Goal: Task Accomplishment & Management: Manage account settings

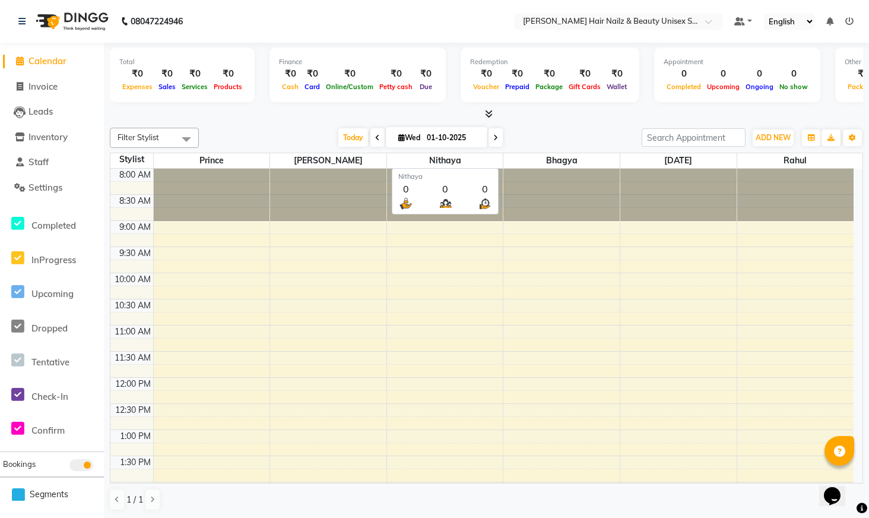
click at [474, 159] on span "Nithaya" at bounding box center [445, 160] width 116 height 15
click at [466, 162] on span "Nithaya" at bounding box center [445, 160] width 116 height 15
click at [50, 186] on span "Settings" at bounding box center [46, 187] width 34 height 11
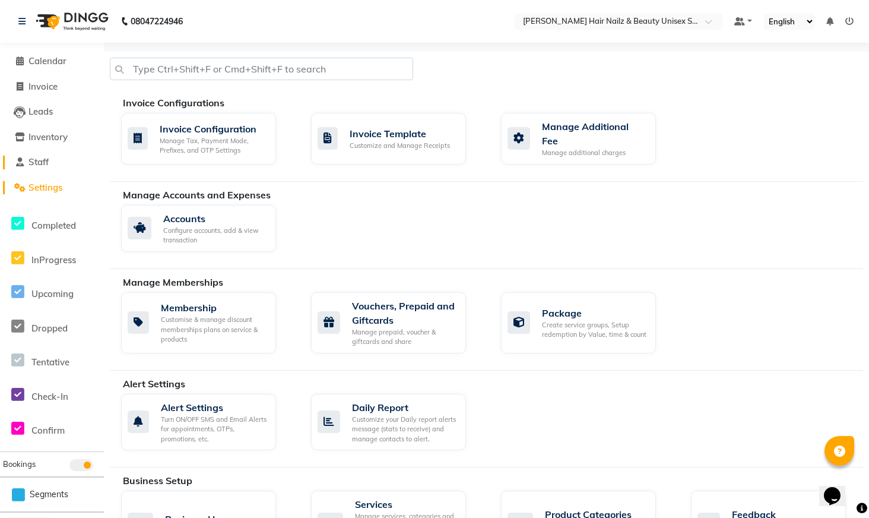
click at [53, 164] on link "Staff" at bounding box center [52, 163] width 98 height 14
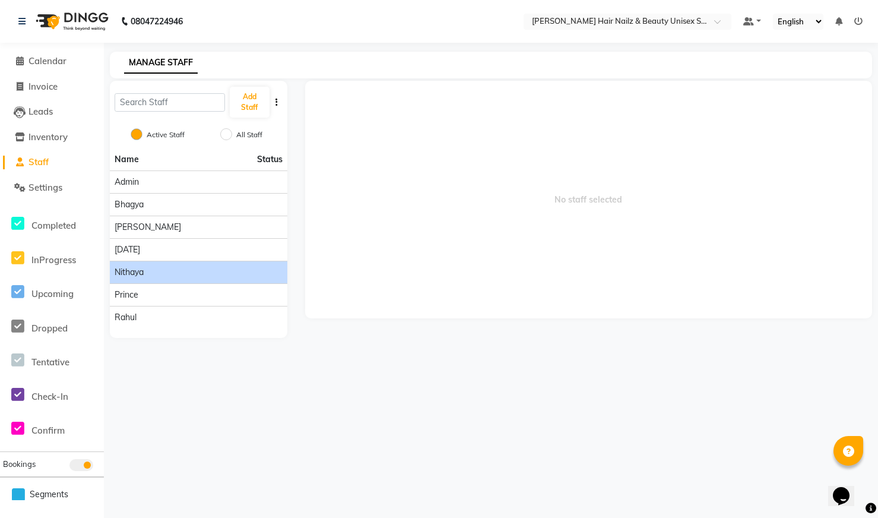
click at [187, 268] on div "Nithaya" at bounding box center [199, 272] width 168 height 12
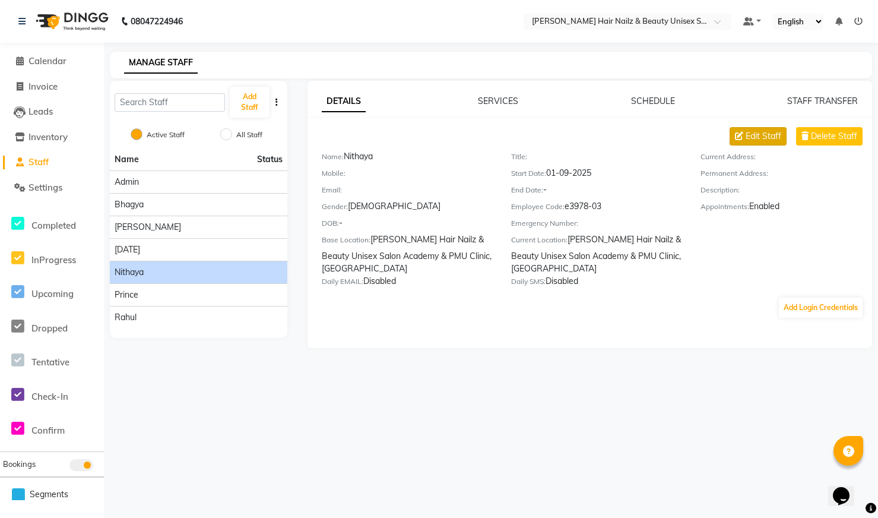
click at [745, 135] on button "Edit Staff" at bounding box center [758, 136] width 57 height 18
select select "[DEMOGRAPHIC_DATA]"
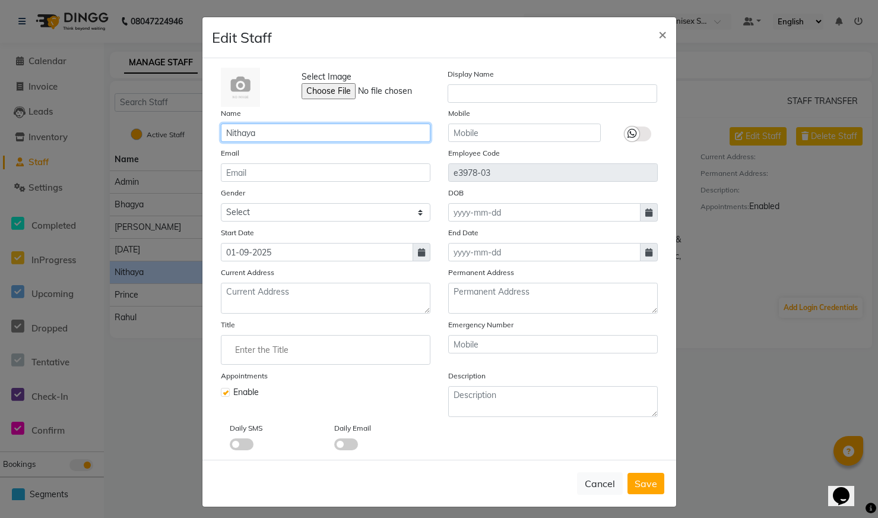
click at [264, 136] on input "Nithaya" at bounding box center [326, 133] width 210 height 18
type input "Nithya"
click at [646, 485] on span "Save" at bounding box center [646, 483] width 23 height 12
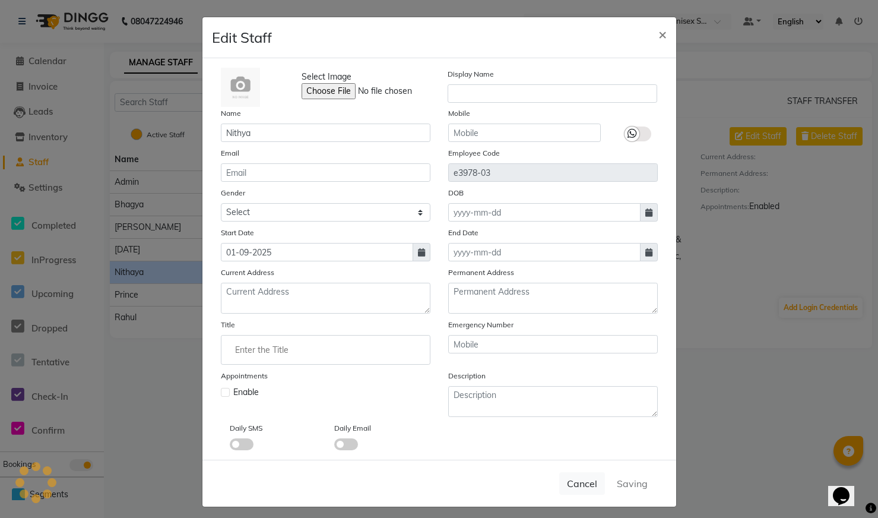
select select
checkbox input "false"
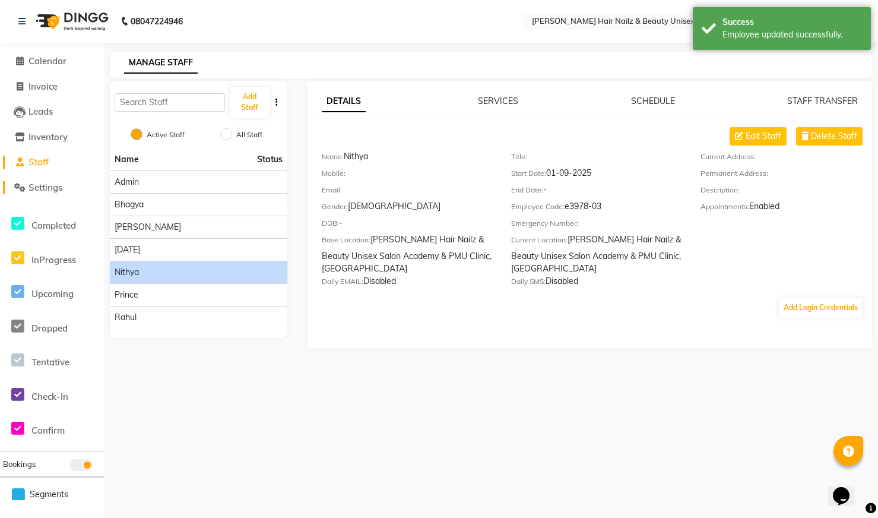
click at [78, 187] on link "Settings" at bounding box center [52, 188] width 98 height 14
